Goal: Task Accomplishment & Management: Complete application form

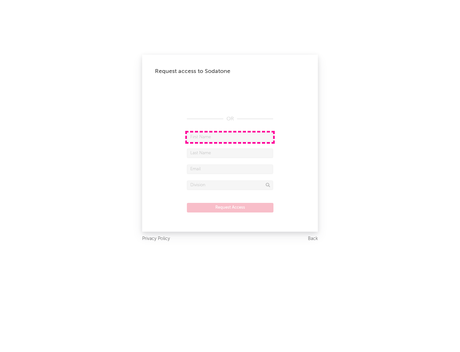
click at [230, 137] on input "text" at bounding box center [230, 137] width 86 height 10
type input "[PERSON_NAME]"
click at [230, 153] on input "text" at bounding box center [230, 153] width 86 height 10
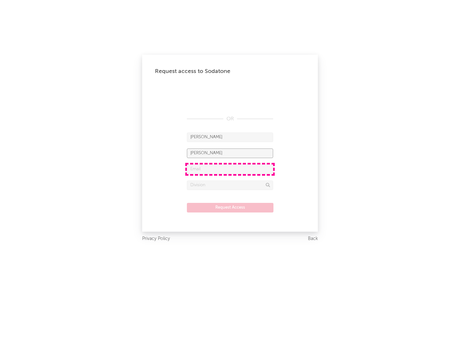
type input "[PERSON_NAME]"
click at [230, 169] on input "text" at bounding box center [230, 169] width 86 height 10
type input "[EMAIL_ADDRESS][DOMAIN_NAME]"
click at [230, 185] on input "text" at bounding box center [230, 185] width 86 height 10
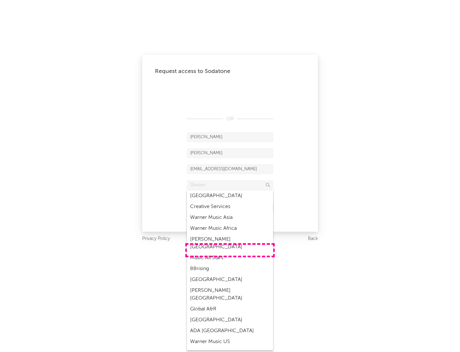
click at [230, 252] on div "Music All Stars" at bounding box center [230, 257] width 86 height 11
type input "Music All Stars"
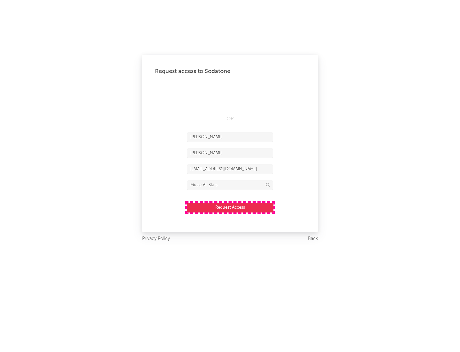
click at [230, 207] on button "Request Access" at bounding box center [230, 208] width 87 height 10
